Goal: Task Accomplishment & Management: Manage account settings

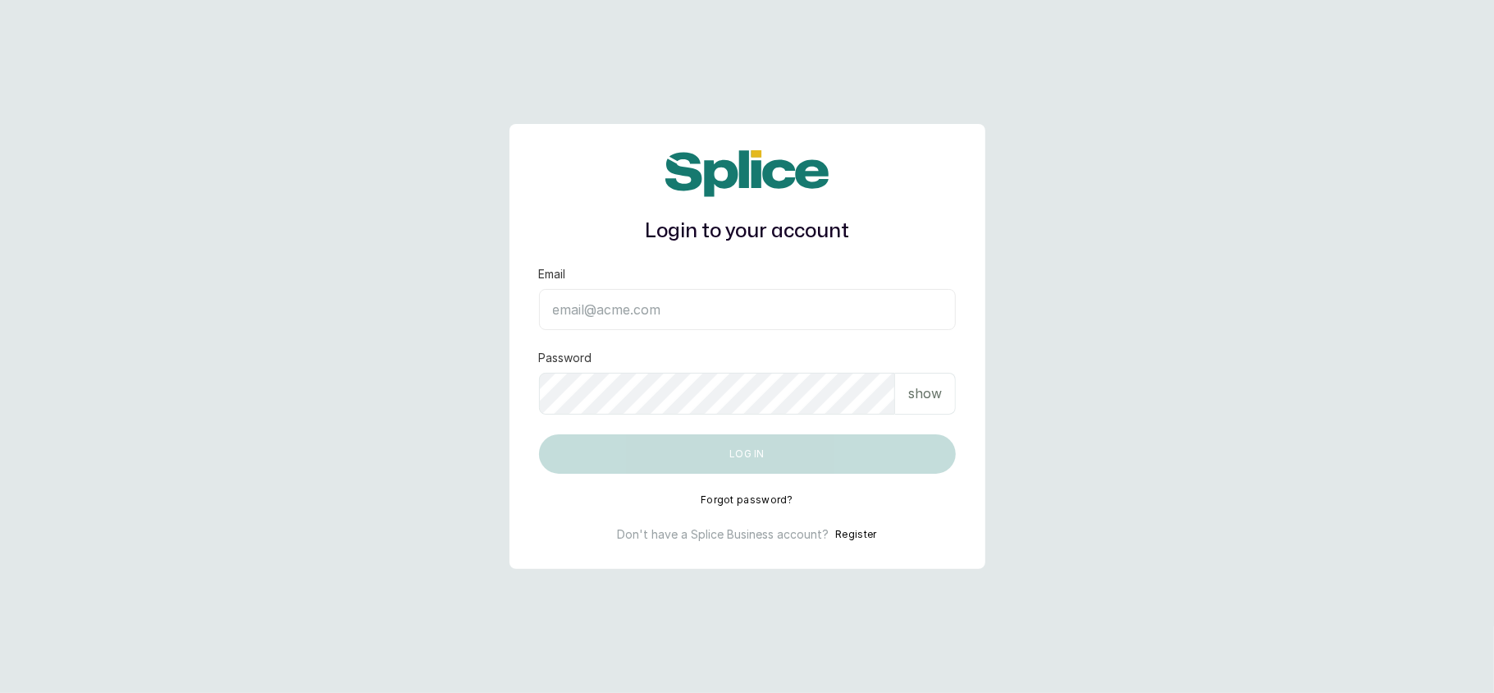
click at [556, 319] on input "Email" at bounding box center [747, 309] width 417 height 41
type input "[EMAIL_ADDRESS][DOMAIN_NAME]"
click at [934, 397] on p "show" at bounding box center [925, 393] width 34 height 20
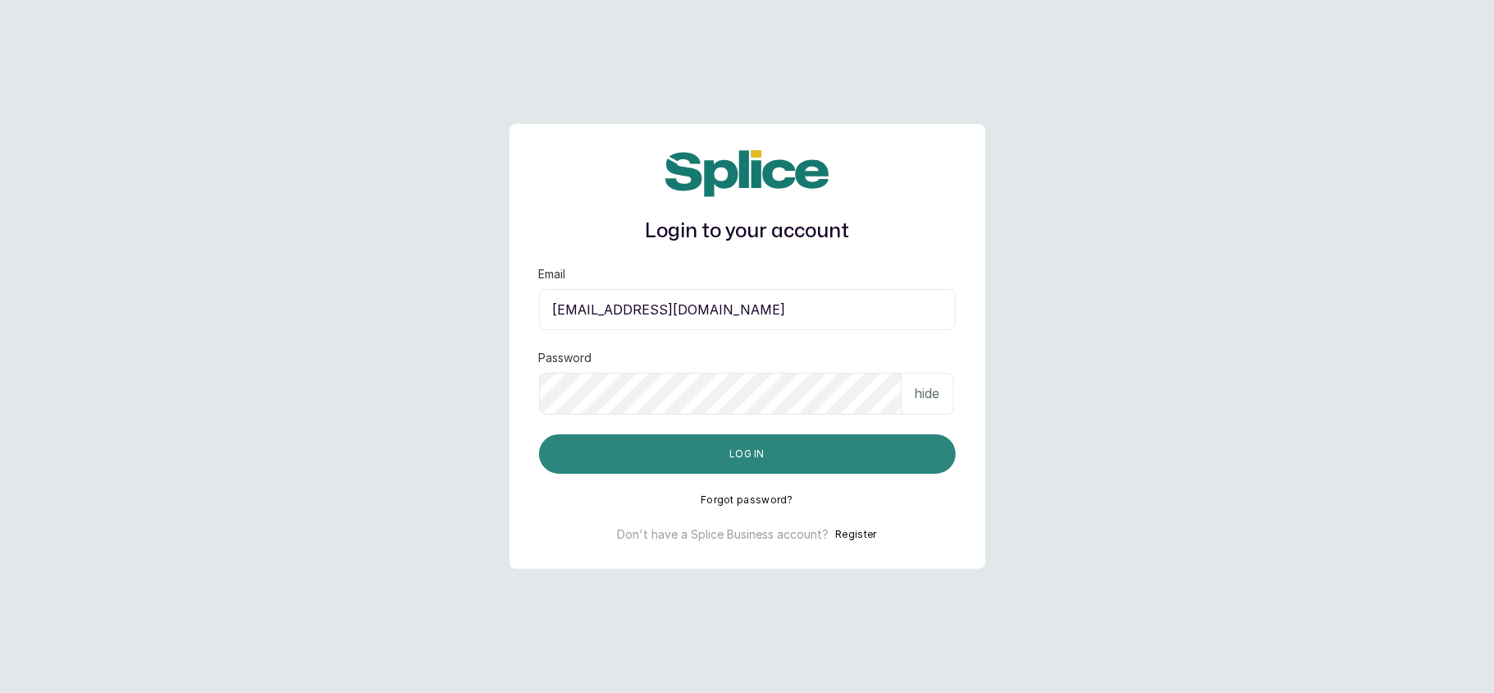
click at [798, 446] on button "Log in" at bounding box center [747, 453] width 417 height 39
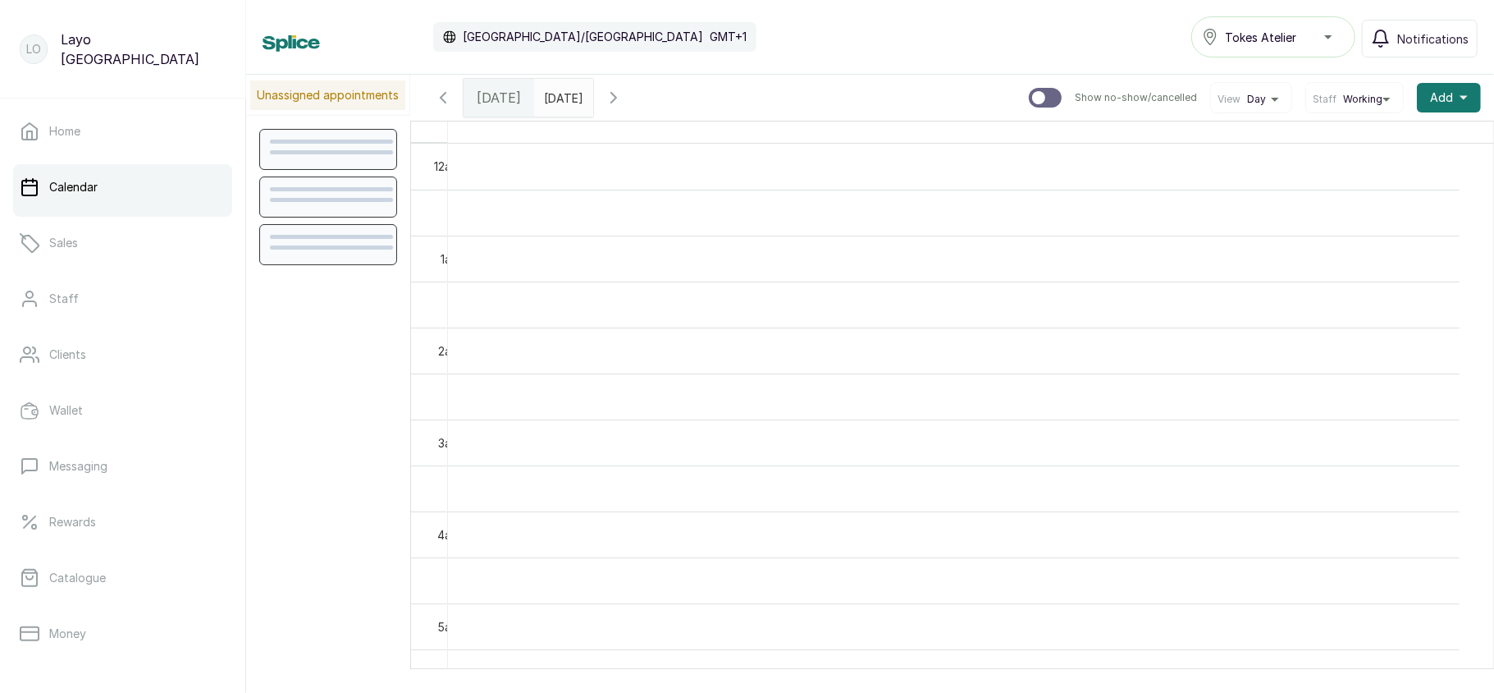
scroll to position [553, 0]
click at [1260, 29] on span "Tokes Atelier" at bounding box center [1260, 37] width 71 height 17
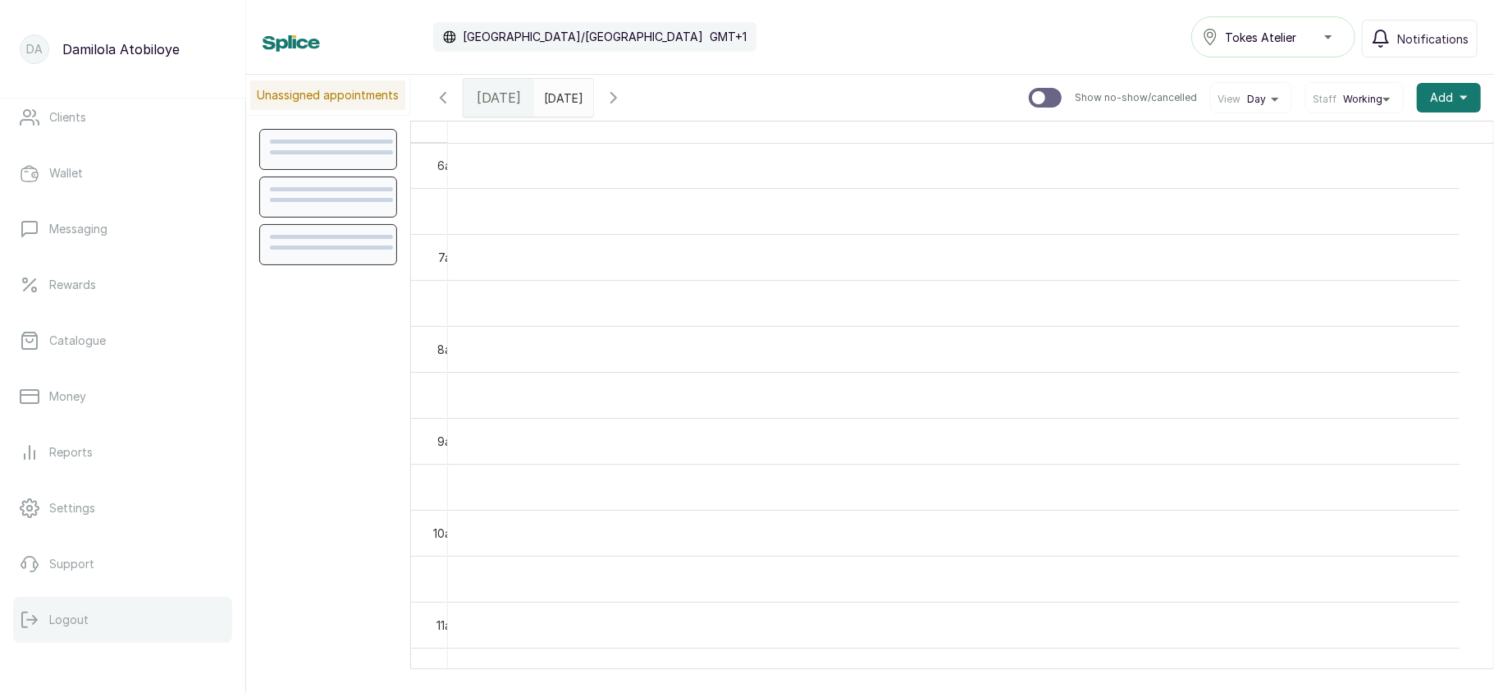
click at [77, 620] on p "Logout" at bounding box center [68, 619] width 39 height 16
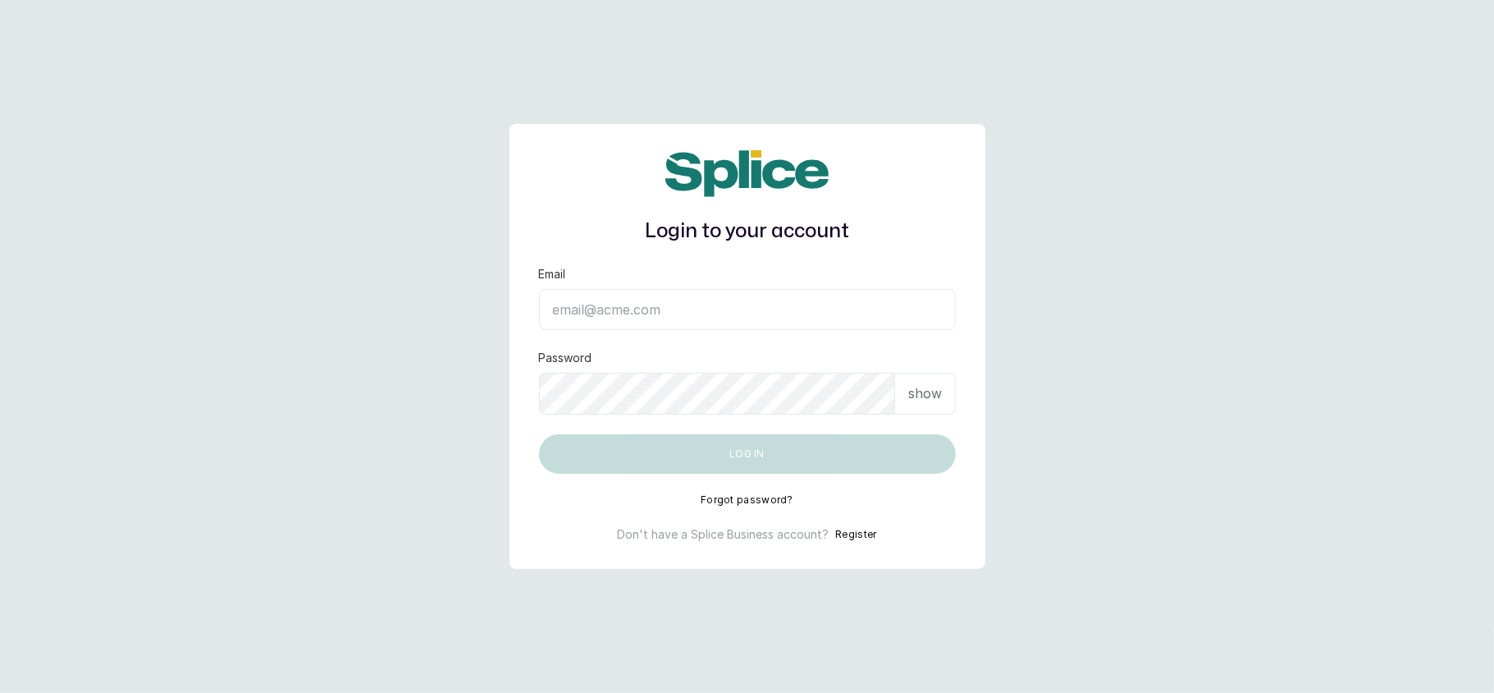
click at [624, 319] on input "Email" at bounding box center [747, 309] width 417 height 41
type input "[EMAIL_ADDRESS][DOMAIN_NAME]"
click at [934, 400] on p "show" at bounding box center [925, 393] width 34 height 20
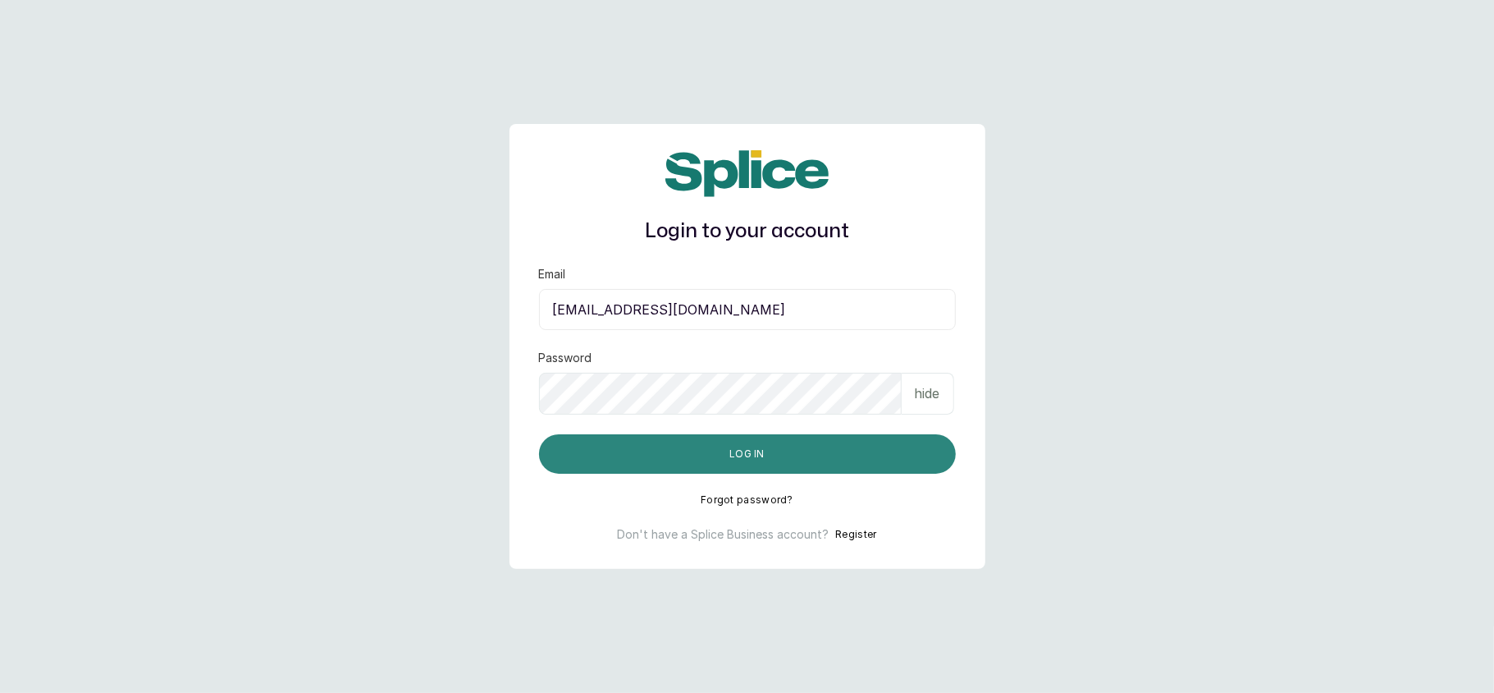
click at [783, 460] on button "Log in" at bounding box center [747, 453] width 417 height 39
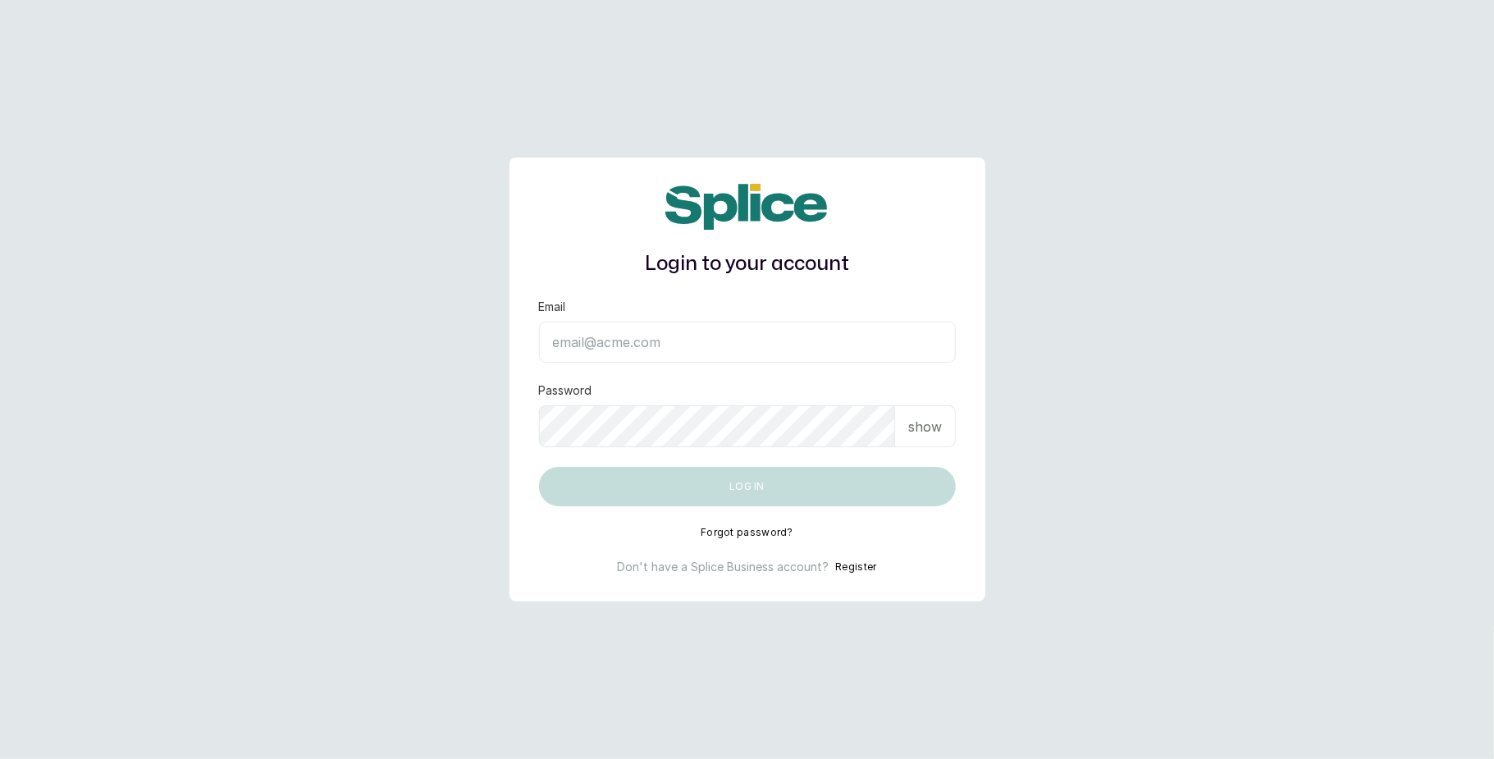
click at [585, 349] on input "Email" at bounding box center [747, 342] width 417 height 41
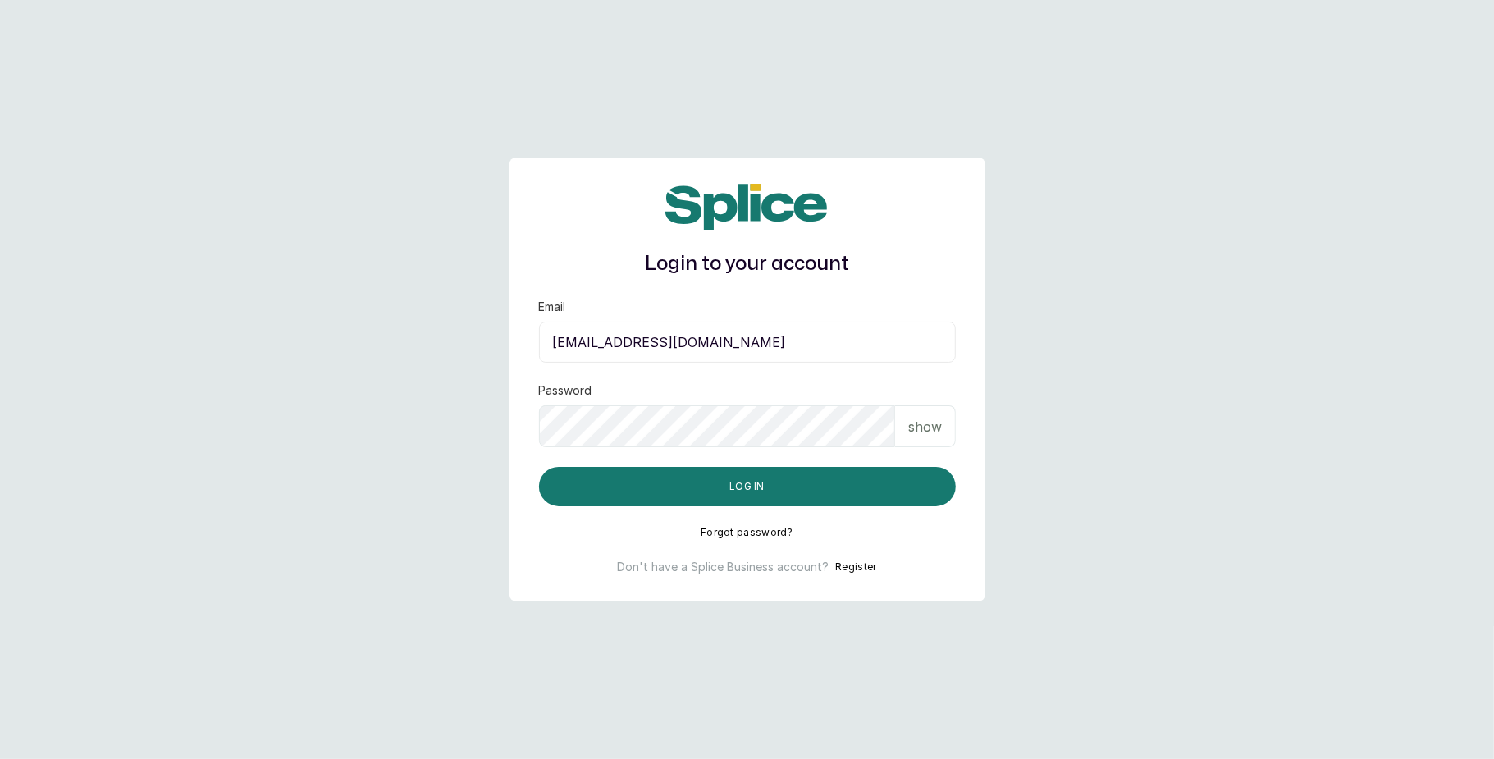
click at [927, 443] on div "show" at bounding box center [925, 426] width 61 height 42
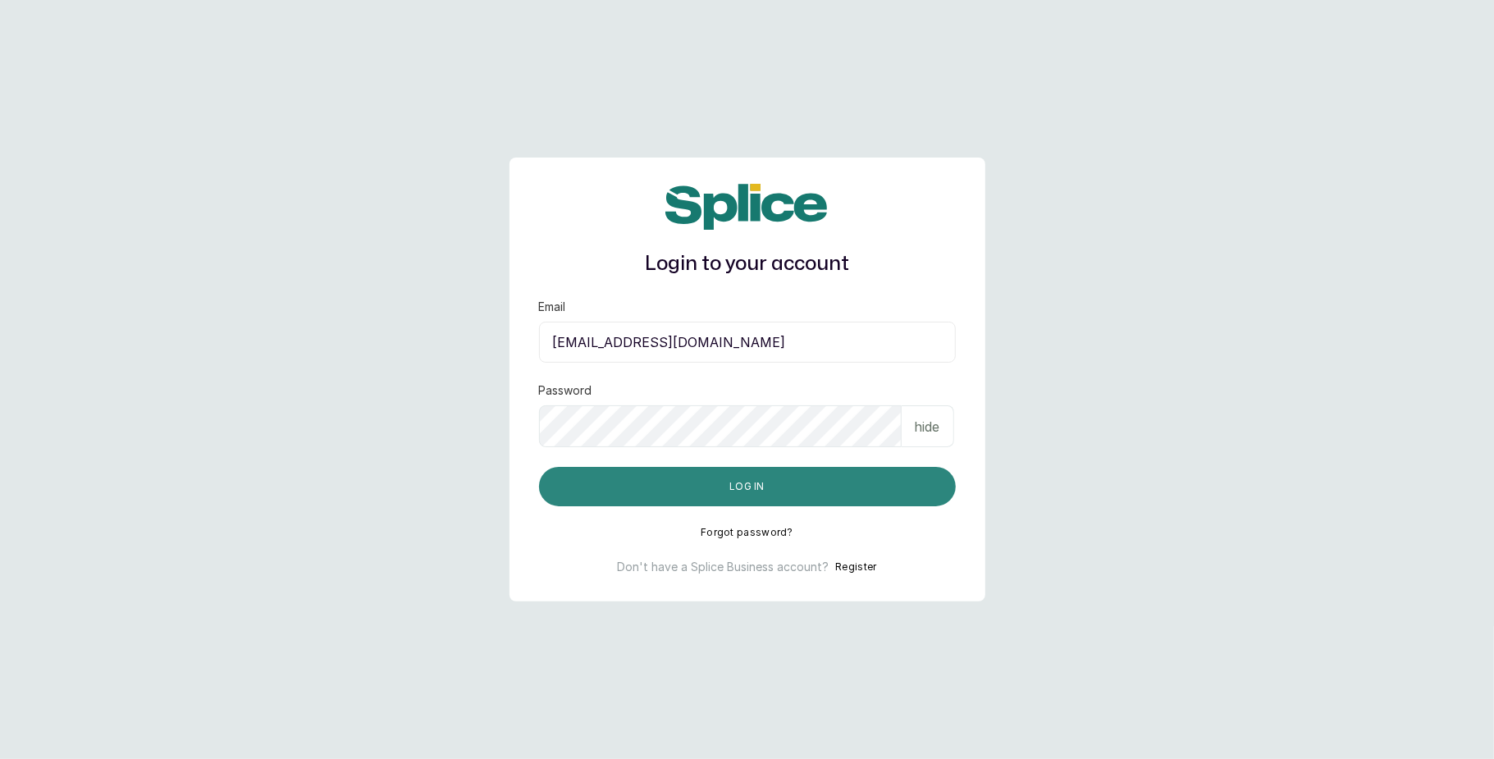
click at [707, 499] on button "Log in" at bounding box center [747, 486] width 417 height 39
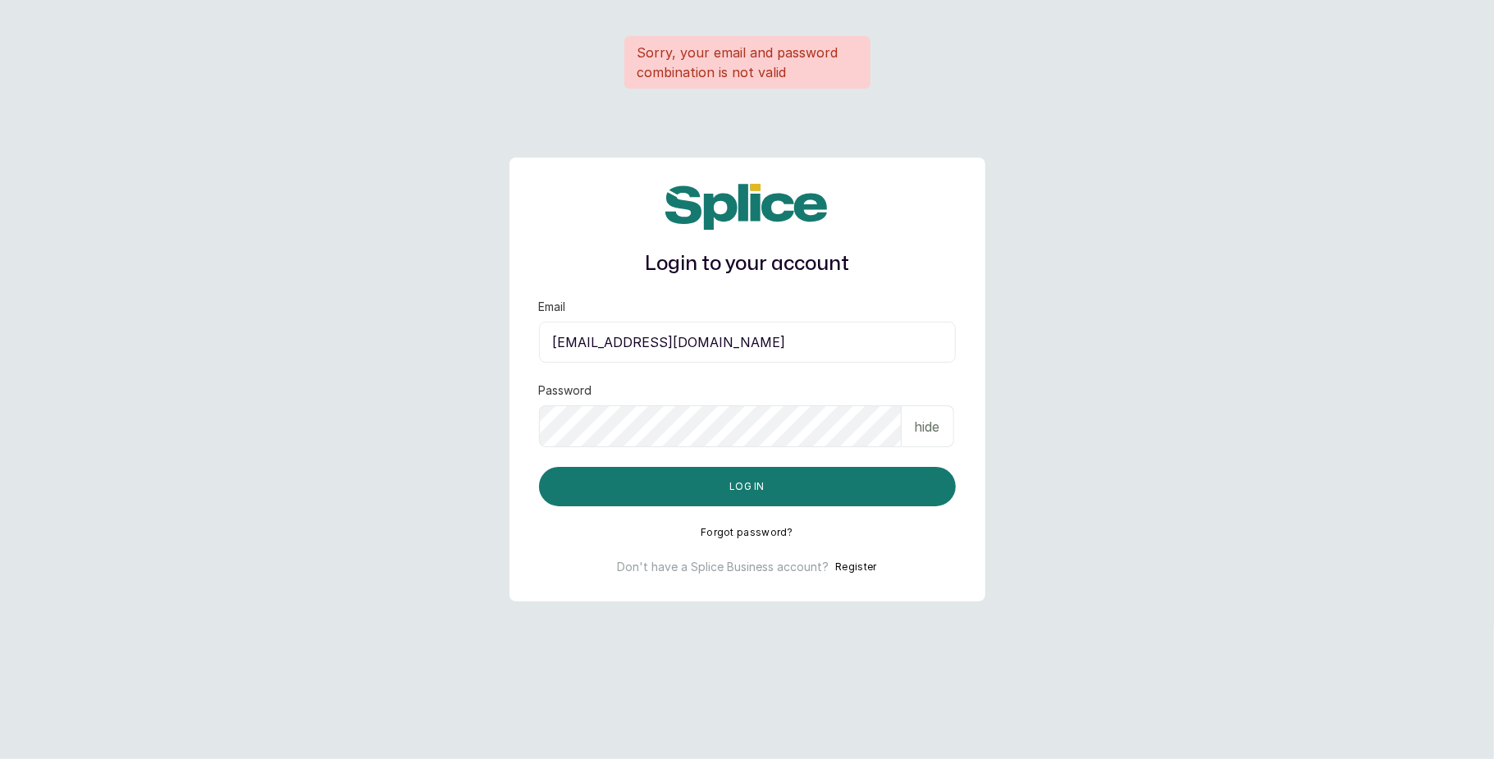
click at [817, 339] on input "LAYO@WITHSPLICE.COM" at bounding box center [747, 342] width 417 height 41
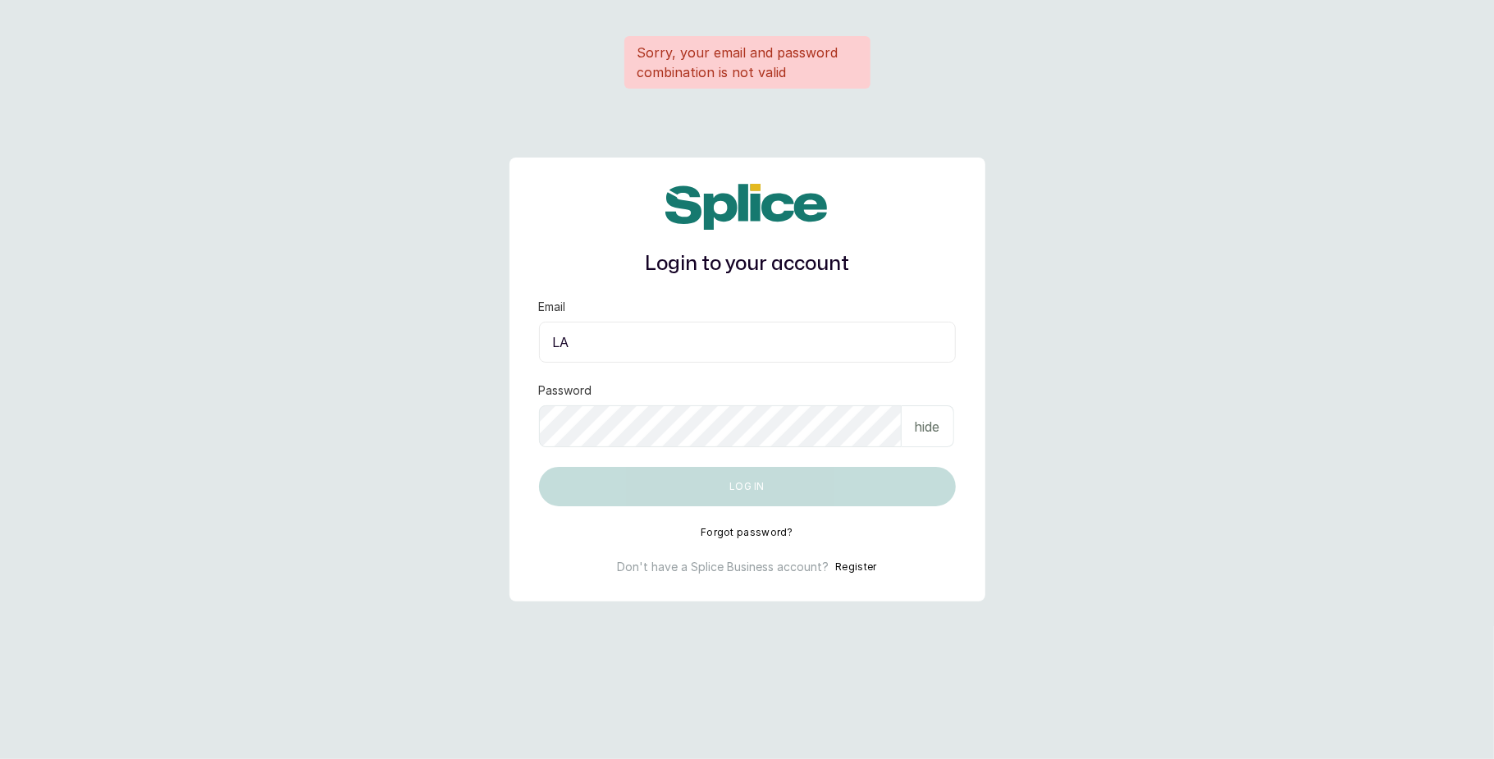
type input "L"
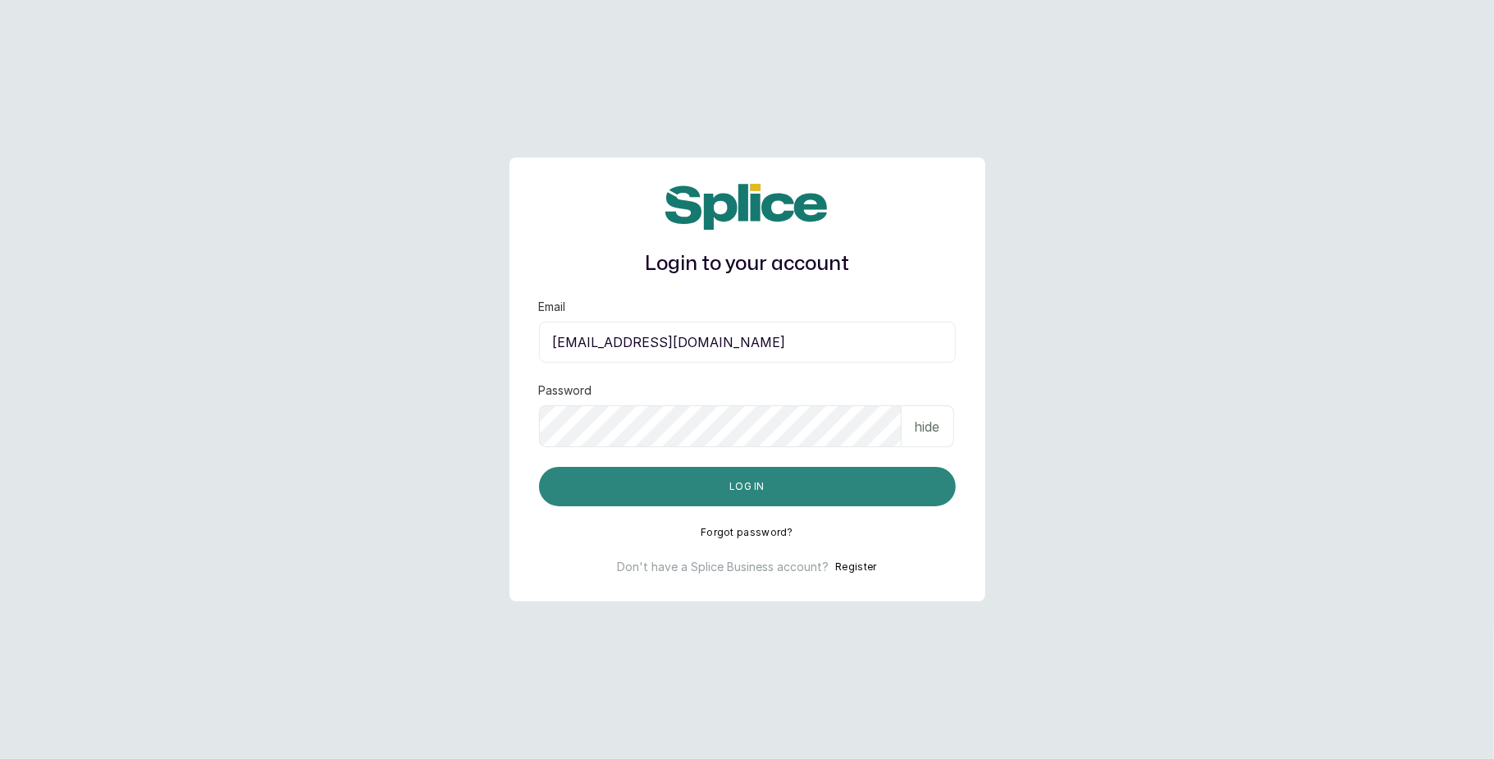
type input "[EMAIL_ADDRESS][DOMAIN_NAME]"
click at [720, 491] on button "Log in" at bounding box center [747, 486] width 417 height 39
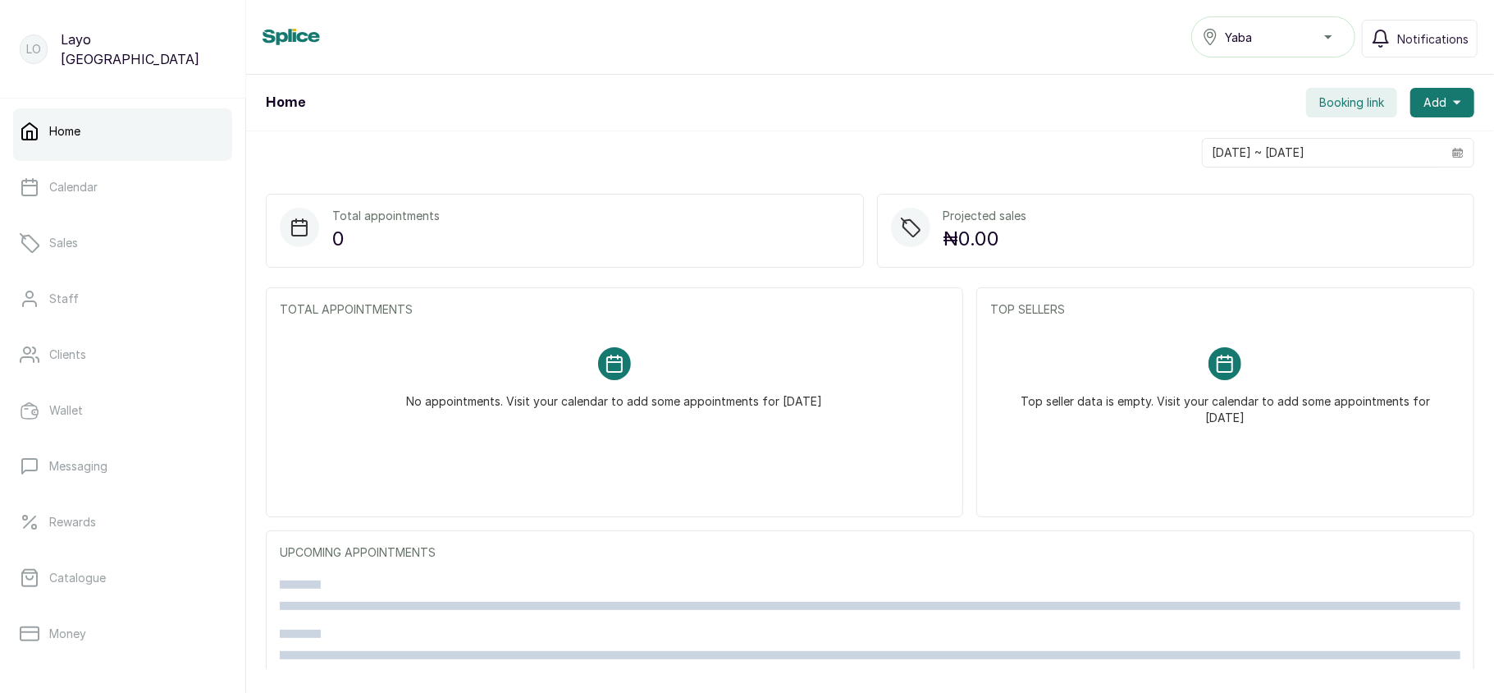
click at [1295, 34] on div "Yaba" at bounding box center [1273, 37] width 143 height 20
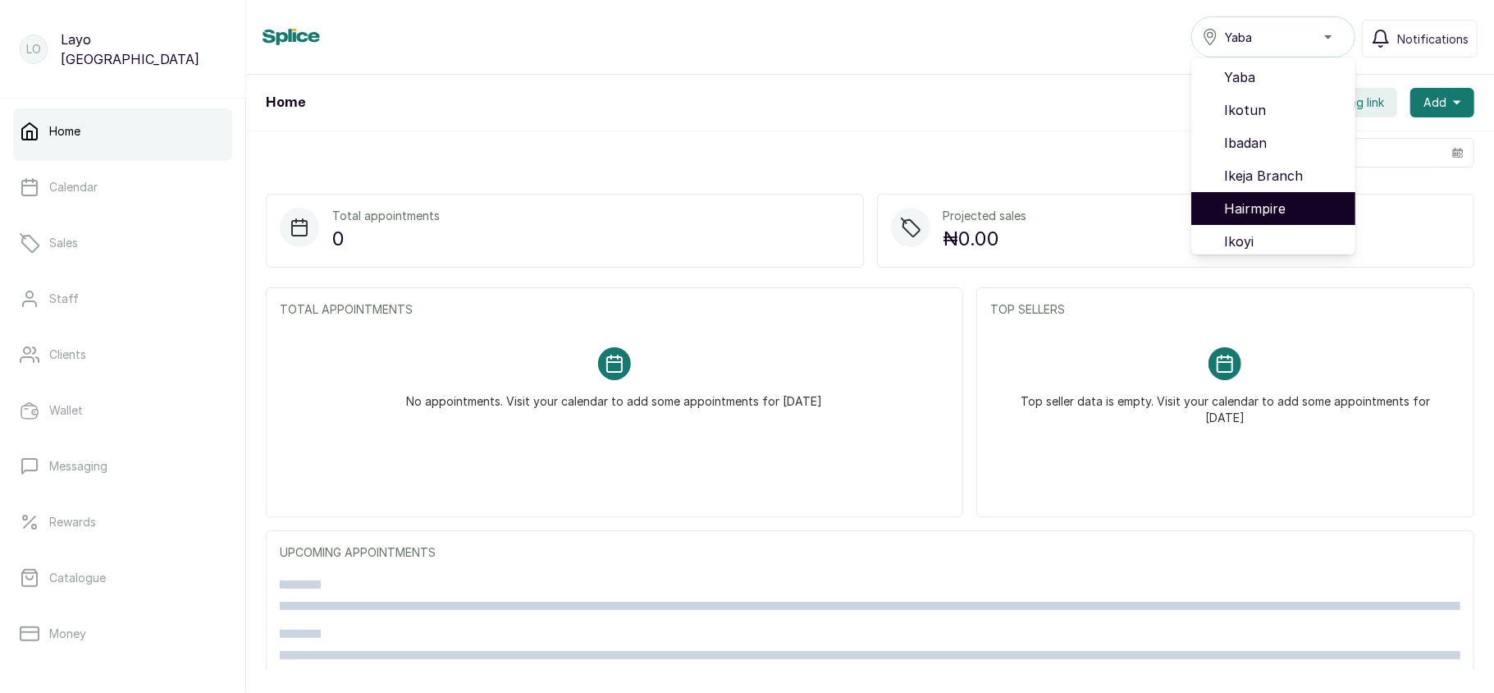
scroll to position [105, 0]
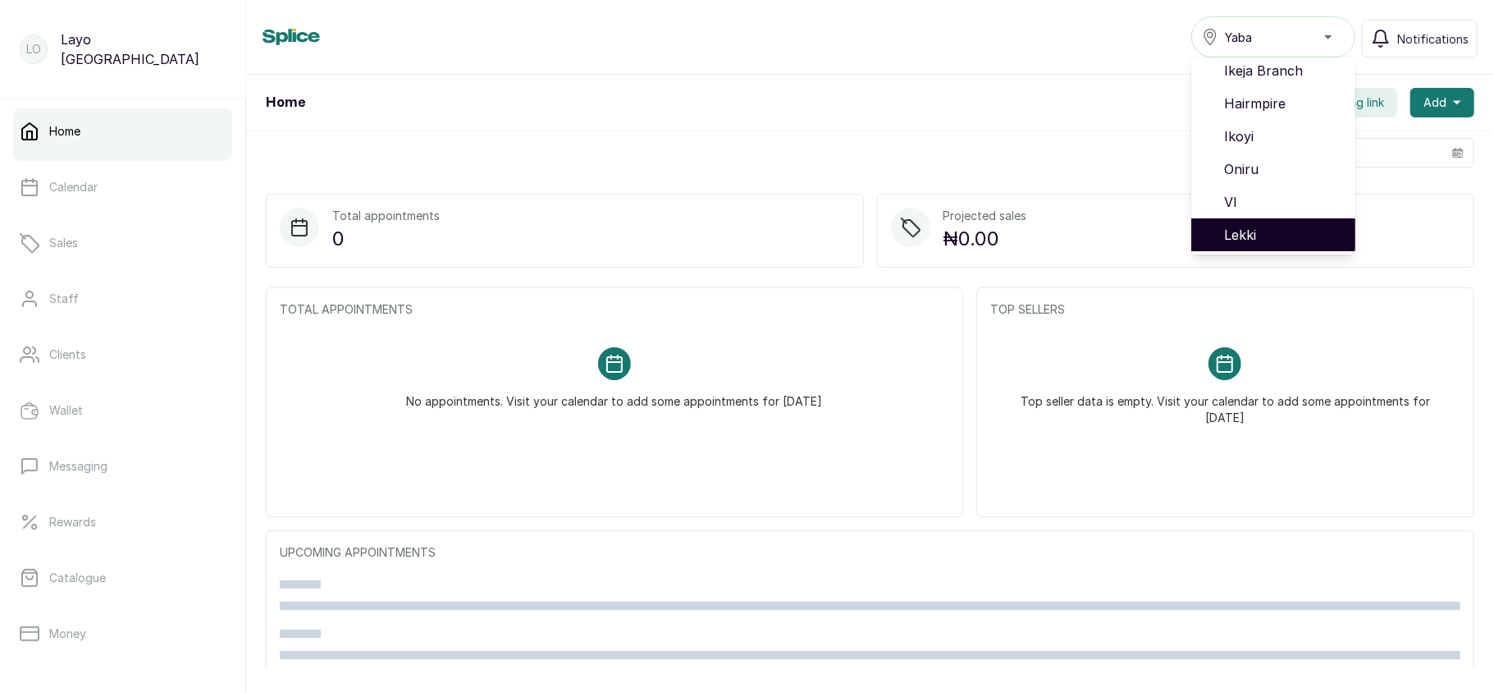
click at [1287, 230] on span "Lekki" at bounding box center [1283, 235] width 118 height 20
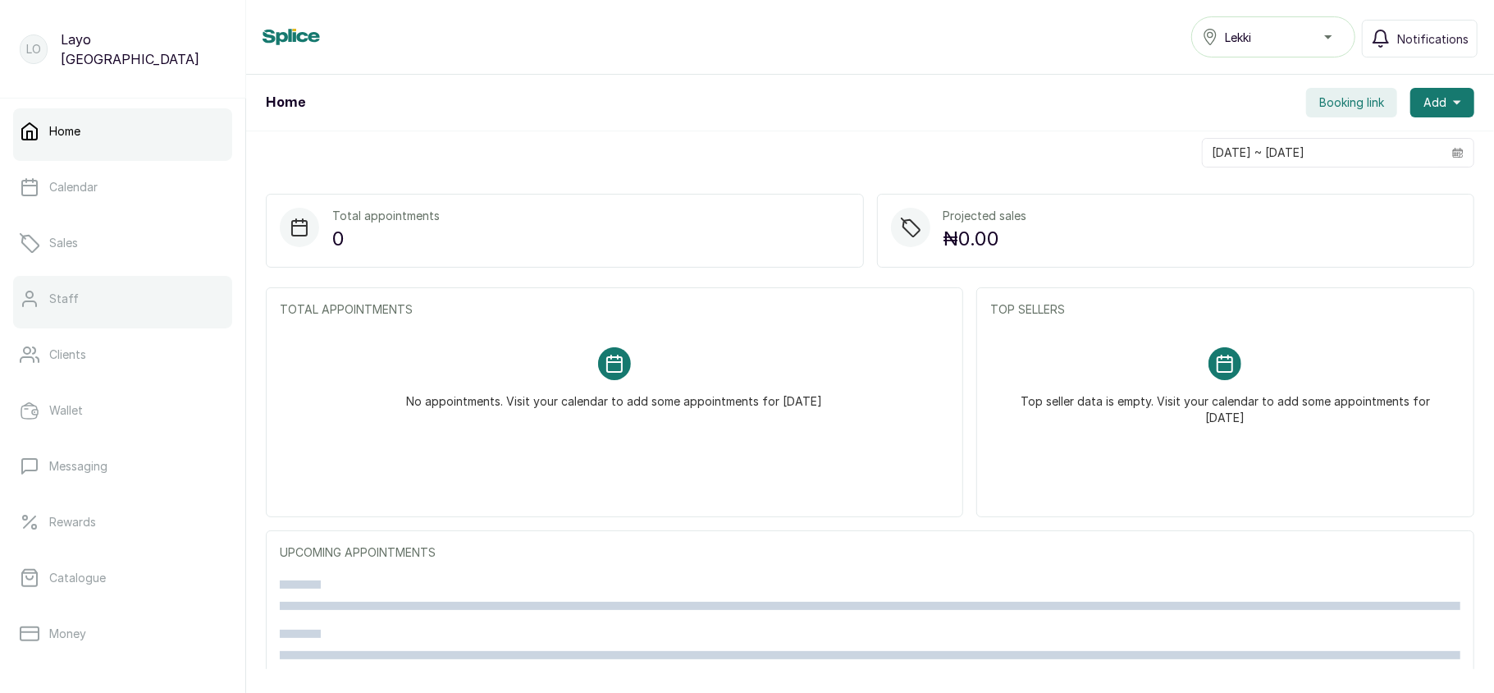
click at [66, 290] on p "Staff" at bounding box center [64, 298] width 30 height 16
